Goal: Transaction & Acquisition: Subscribe to service/newsletter

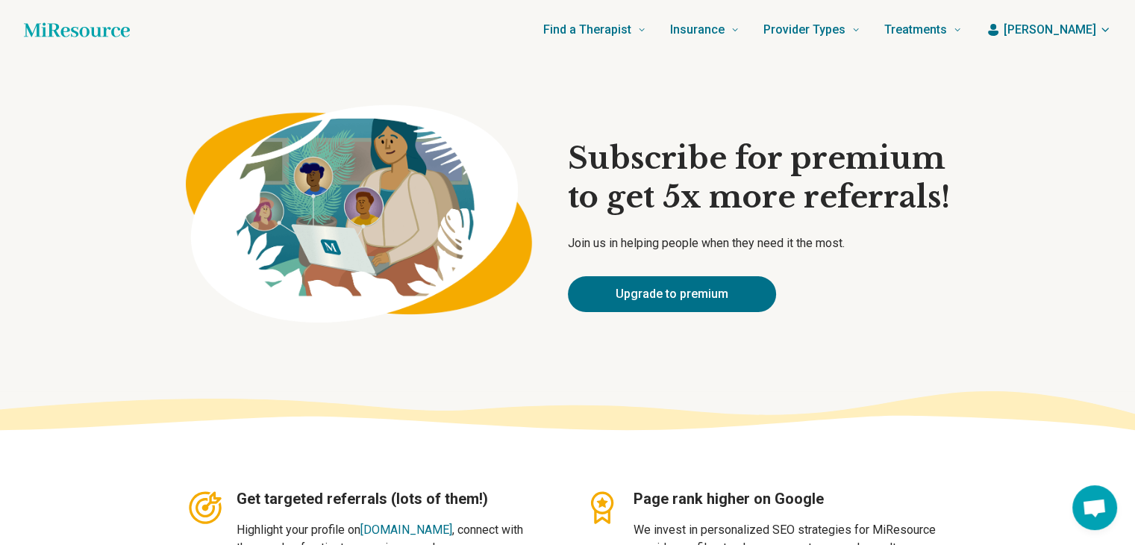
click at [1095, 25] on button "[PERSON_NAME]" at bounding box center [1048, 30] width 125 height 18
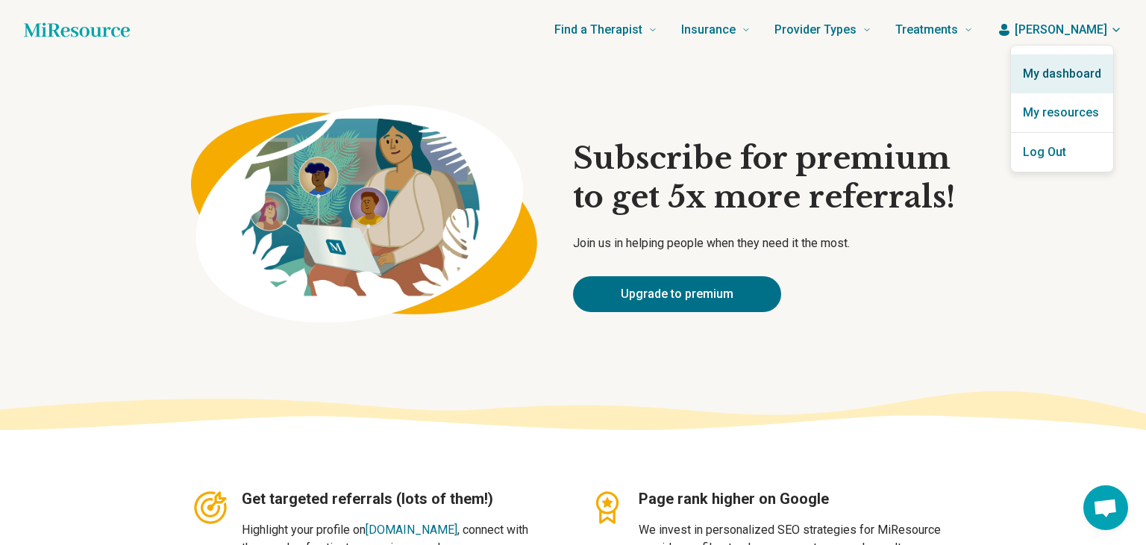
click at [1065, 78] on link "My dashboard" at bounding box center [1062, 73] width 102 height 39
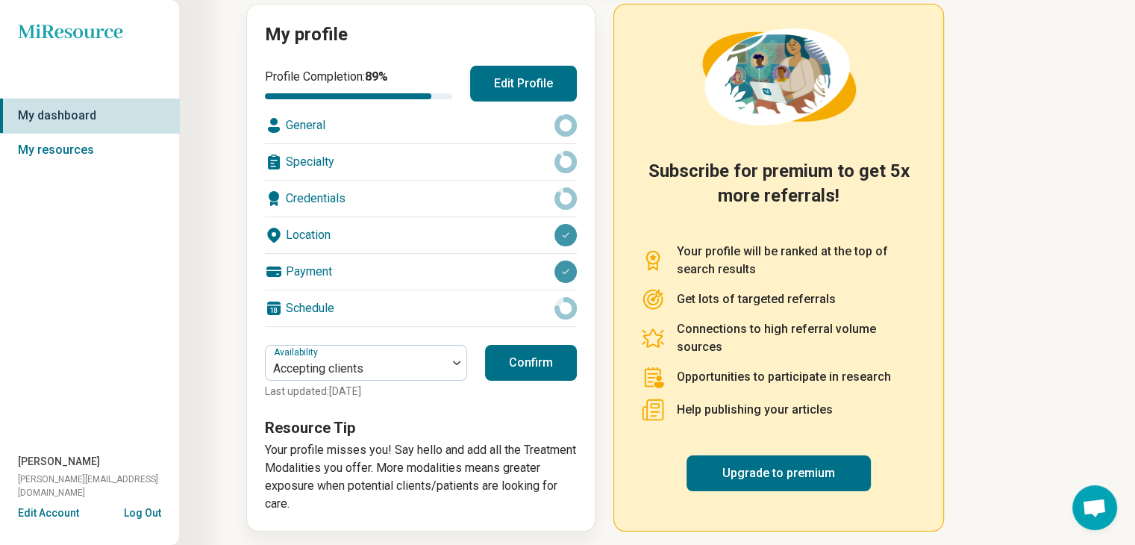
scroll to position [176, 0]
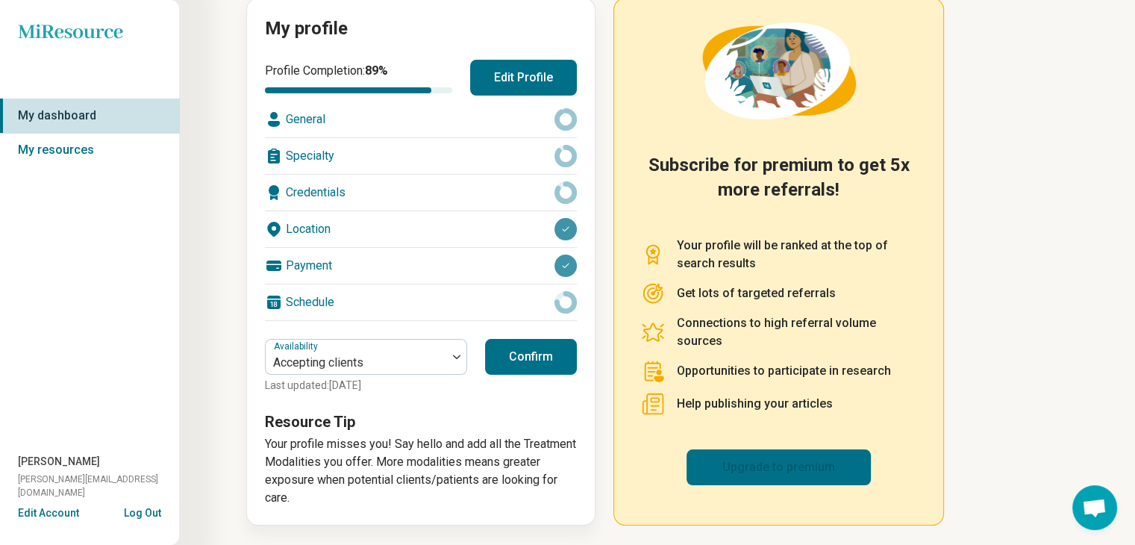
click at [723, 454] on link "Upgrade to premium" at bounding box center [778, 467] width 184 height 36
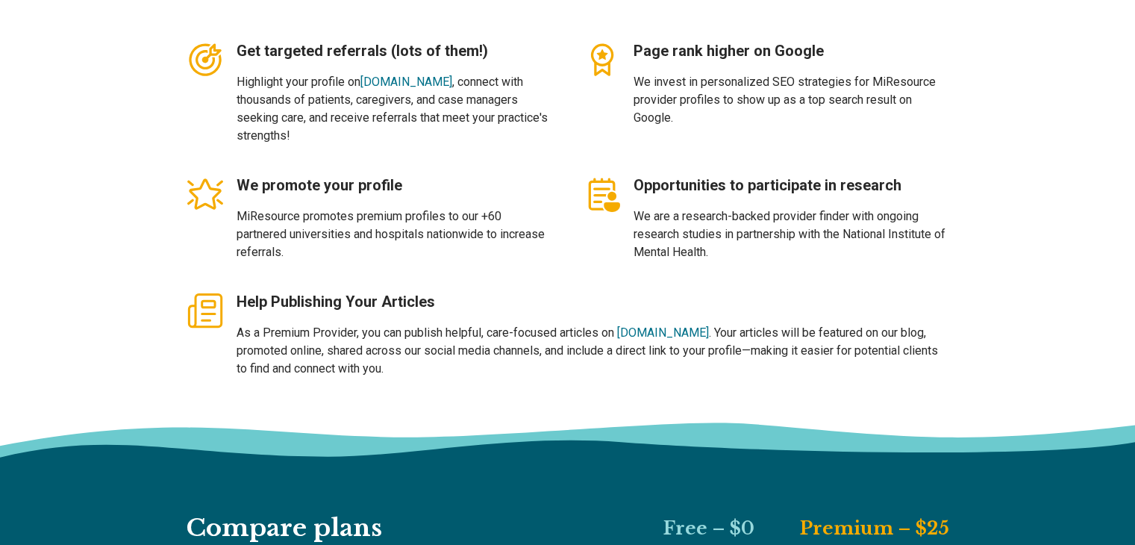
scroll to position [970, 0]
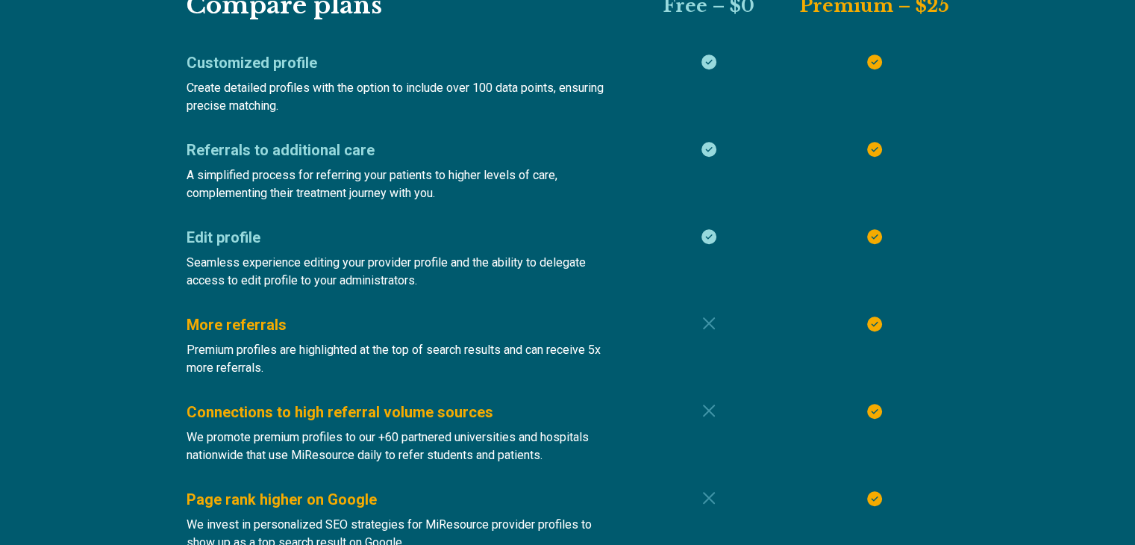
type textarea "*"
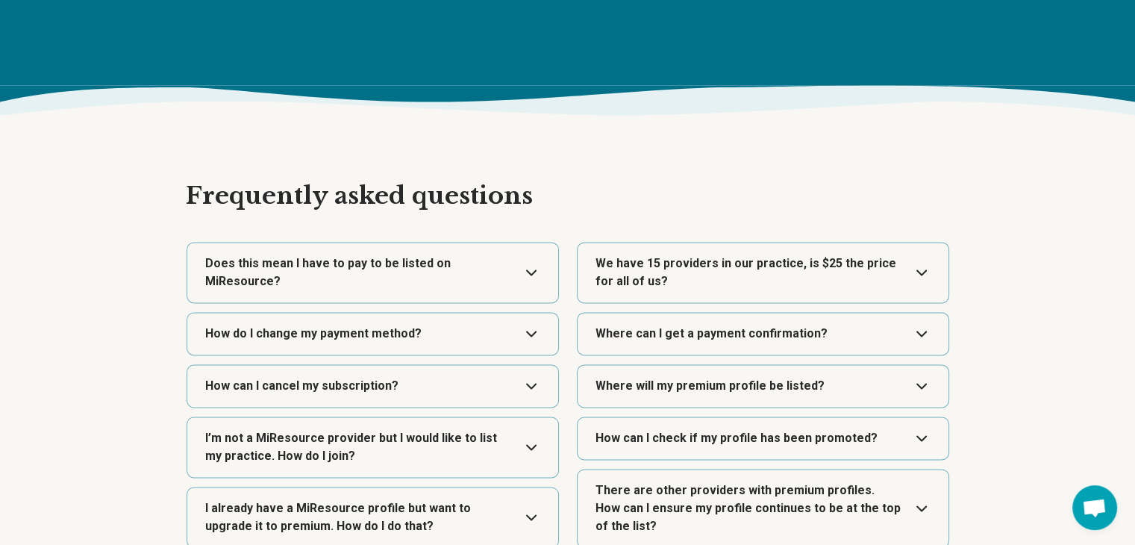
scroll to position [2164, 0]
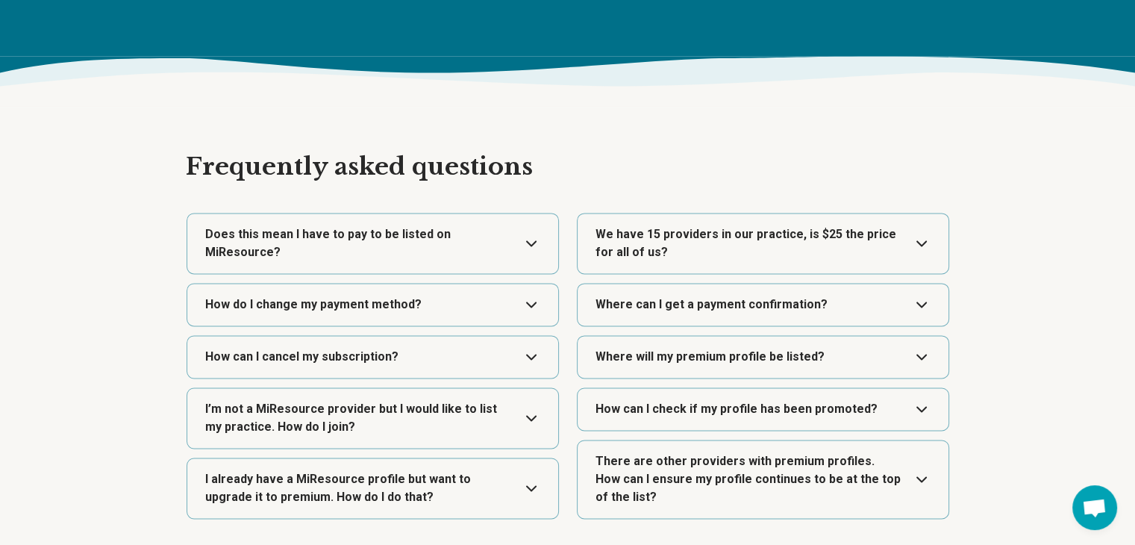
click at [821, 250] on button "Expand" at bounding box center [762, 243] width 359 height 60
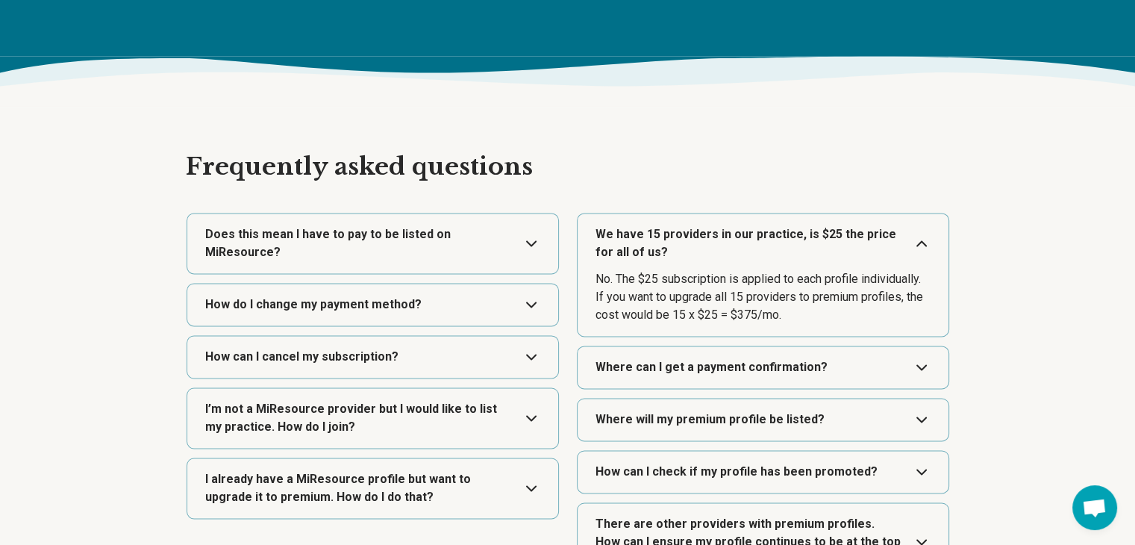
click at [820, 250] on button "Expand" at bounding box center [762, 243] width 359 height 60
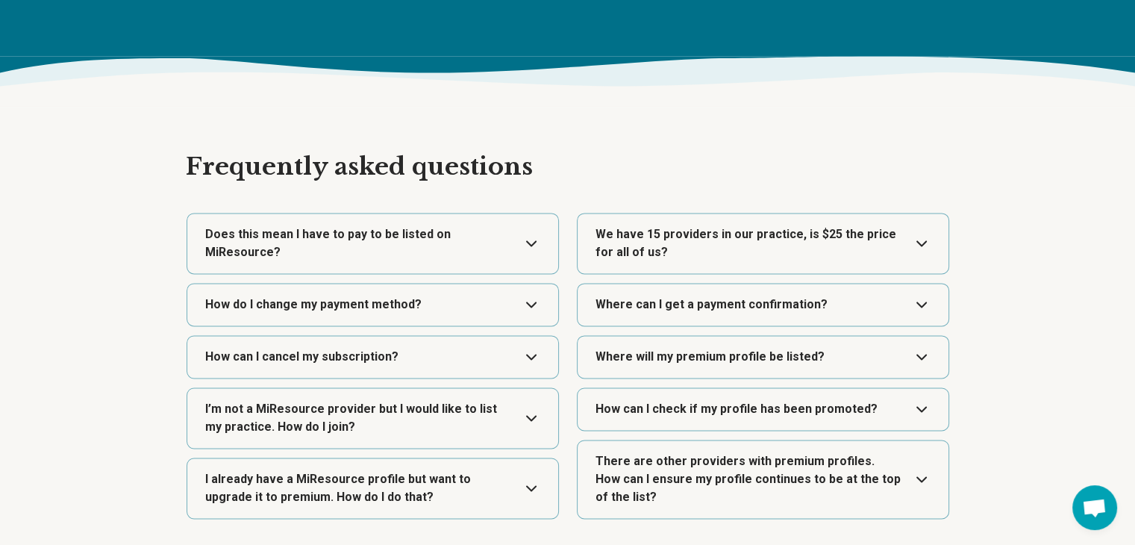
click at [767, 305] on button "Expand" at bounding box center [762, 305] width 359 height 42
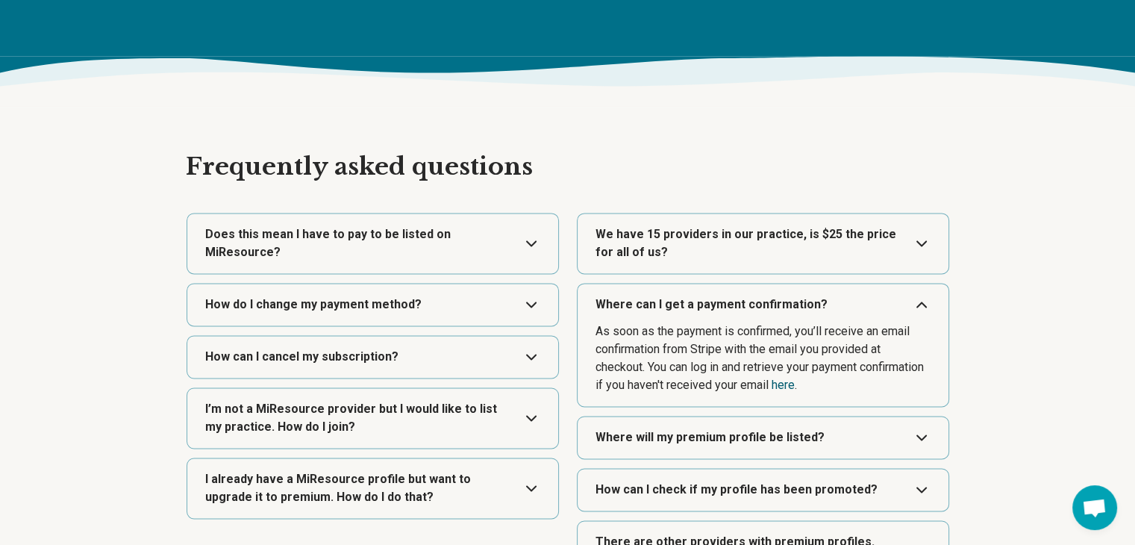
click at [795, 385] on link "here" at bounding box center [782, 385] width 23 height 14
